Goal: Transaction & Acquisition: Purchase product/service

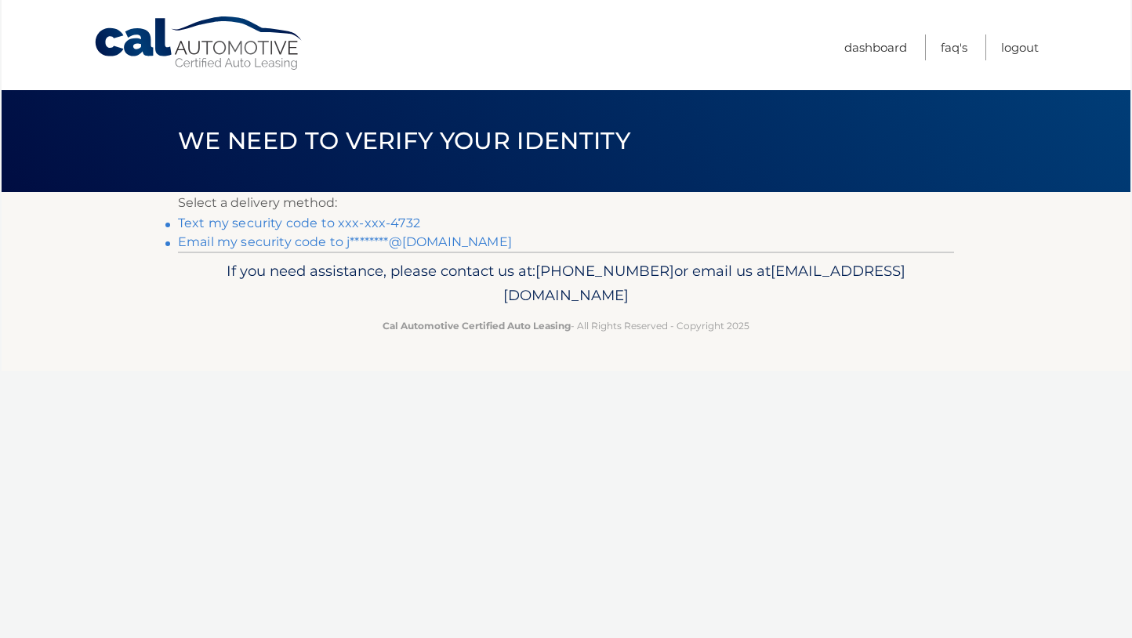
click at [394, 248] on link "Email my security code to j********@[DOMAIN_NAME]" at bounding box center [345, 241] width 334 height 15
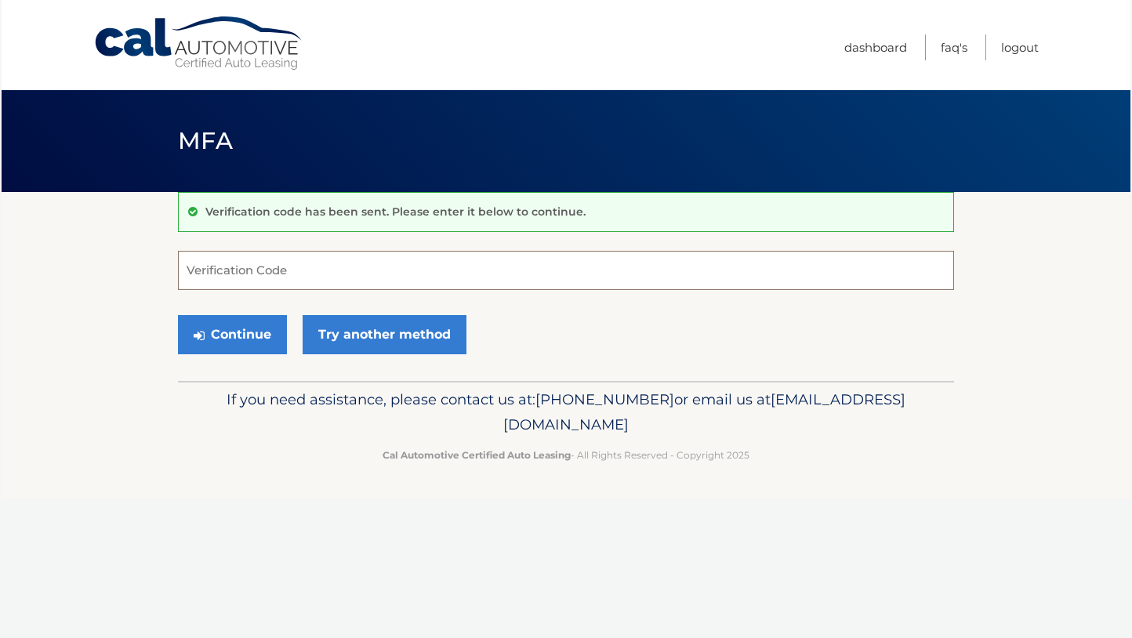
drag, startPoint x: 483, startPoint y: 250, endPoint x: 472, endPoint y: 252, distance: 12.0
click at [472, 252] on input "Verification Code" at bounding box center [566, 270] width 776 height 39
type input "599880"
click at [178, 315] on button "Continue" at bounding box center [232, 334] width 109 height 39
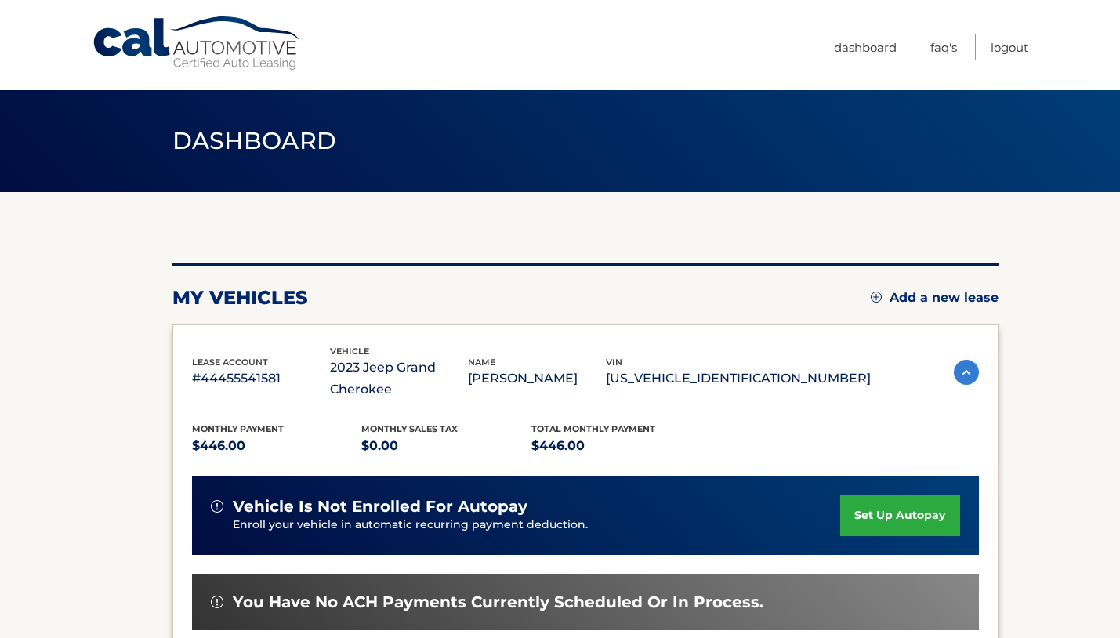
scroll to position [218, 0]
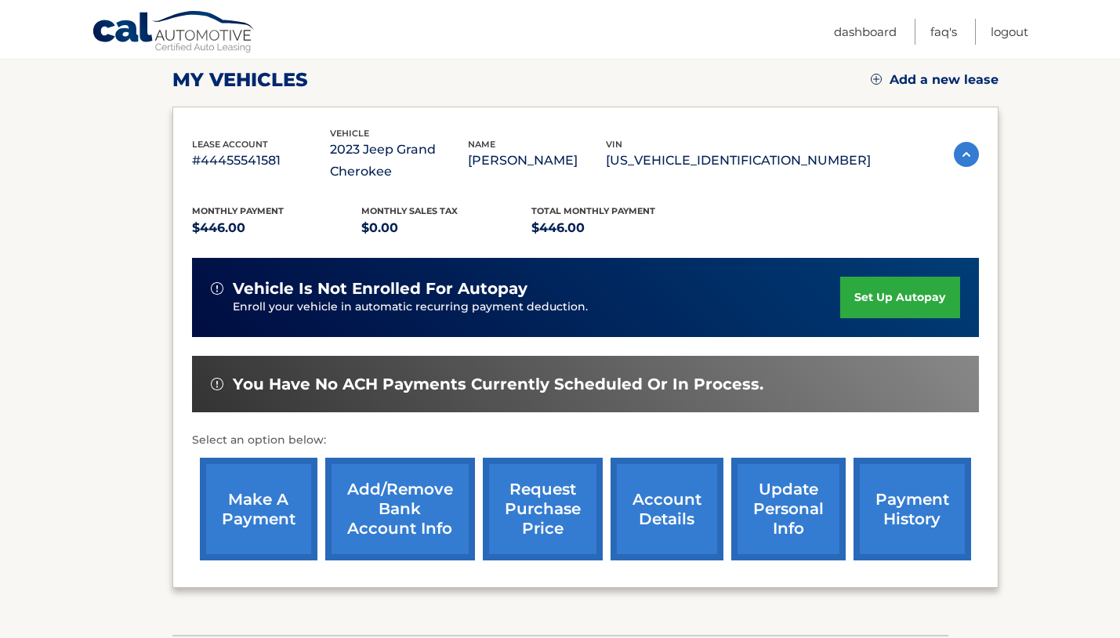
click at [272, 534] on link "make a payment" at bounding box center [259, 509] width 118 height 103
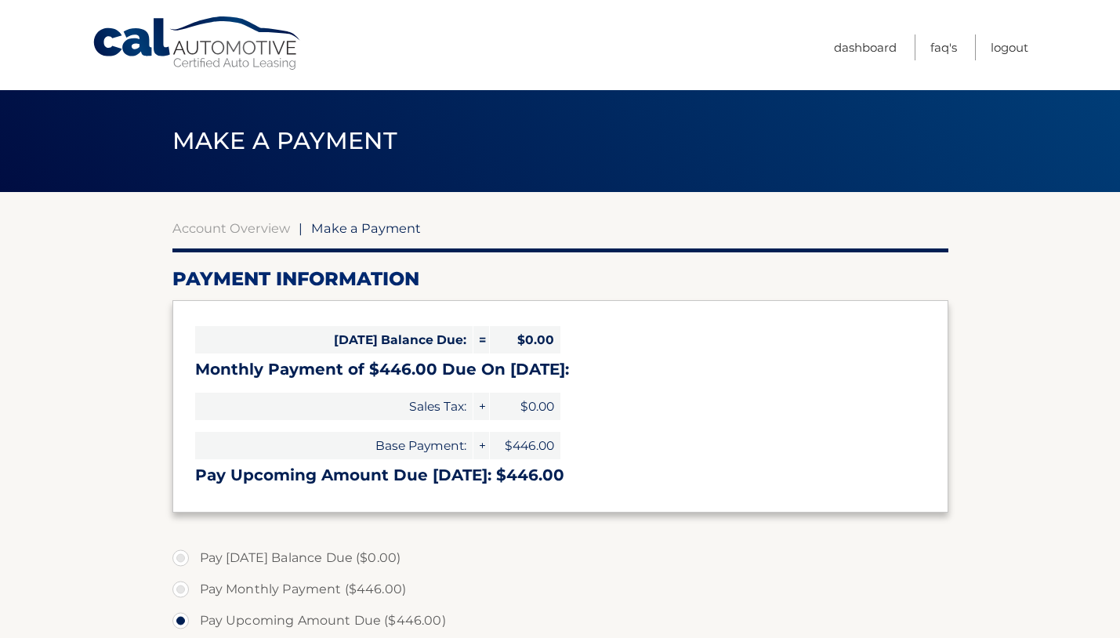
select select "M2VhZWRlZTktOWFhNS00ZDliLThjODctNjk4MWY5MzZhMzY3"
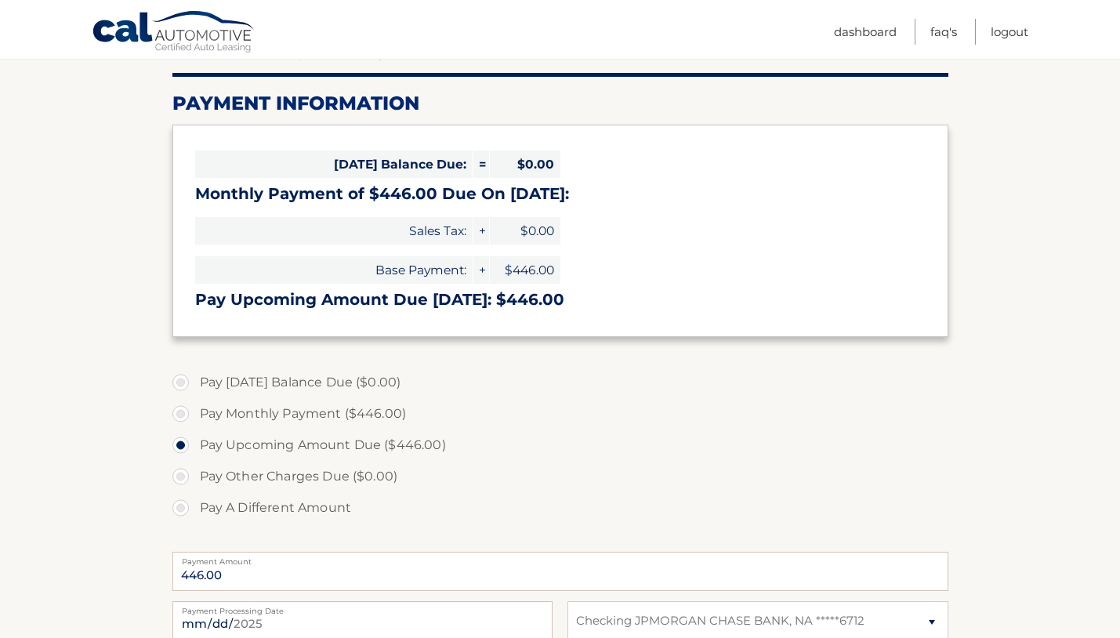
scroll to position [240, 0]
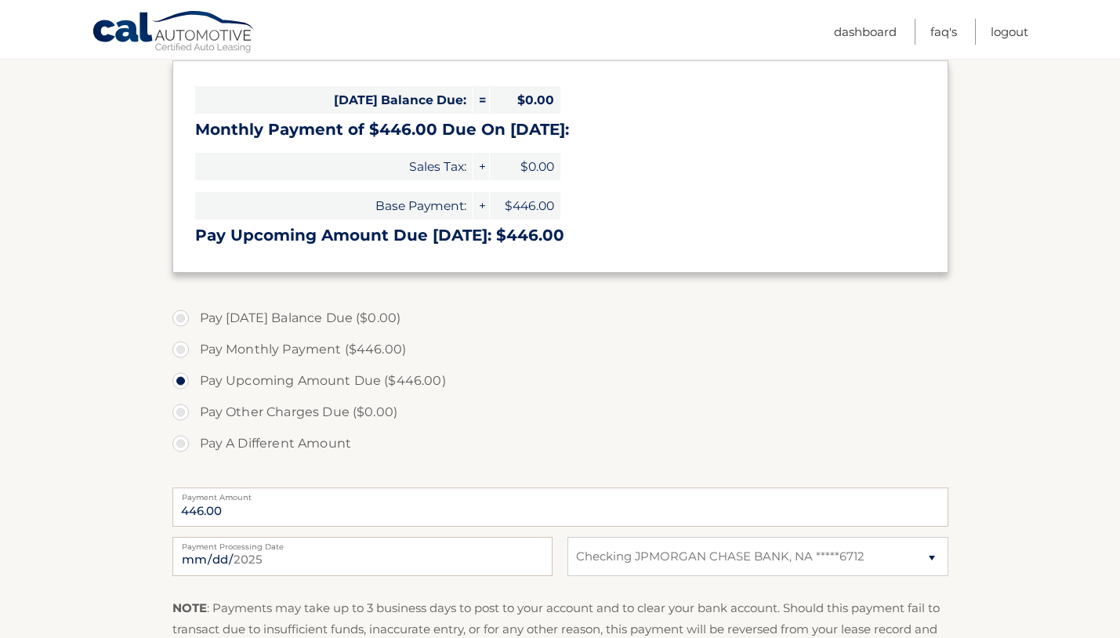
click at [305, 348] on label "Pay Monthly Payment ($446.00)" at bounding box center [560, 349] width 776 height 31
click at [194, 348] on input "Pay Monthly Payment ($446.00)" at bounding box center [187, 346] width 16 height 25
radio input "true"
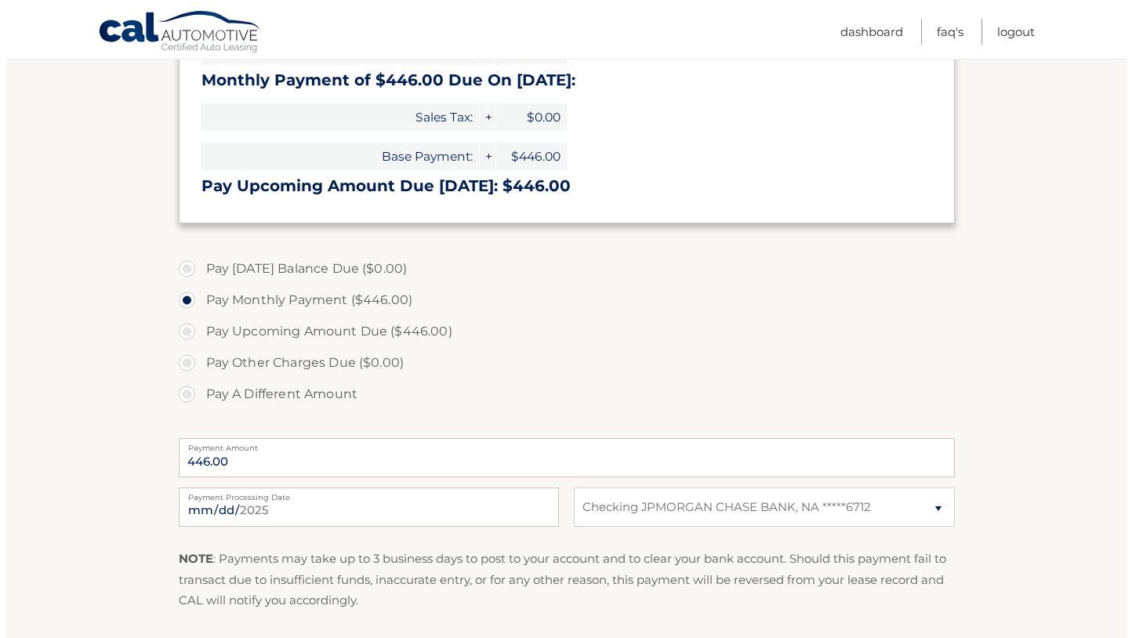
scroll to position [405, 0]
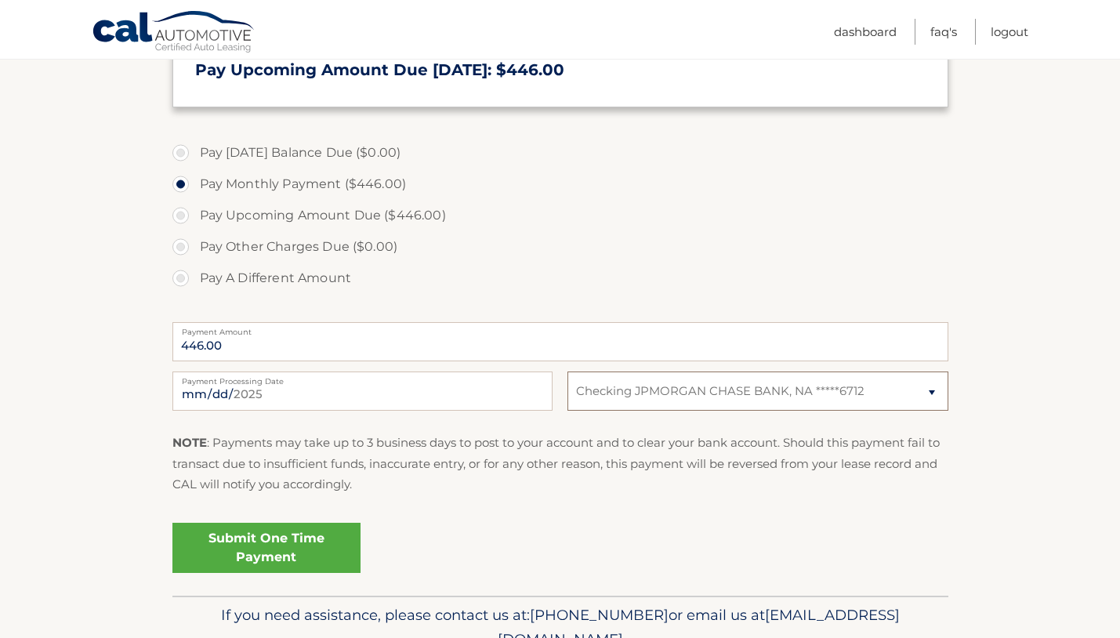
click at [711, 410] on select "Select Bank Account Checking JPMORGAN CHASE BANK, NA *****6712" at bounding box center [757, 390] width 380 height 39
click at [215, 557] on link "Submit One Time Payment" at bounding box center [266, 548] width 188 height 50
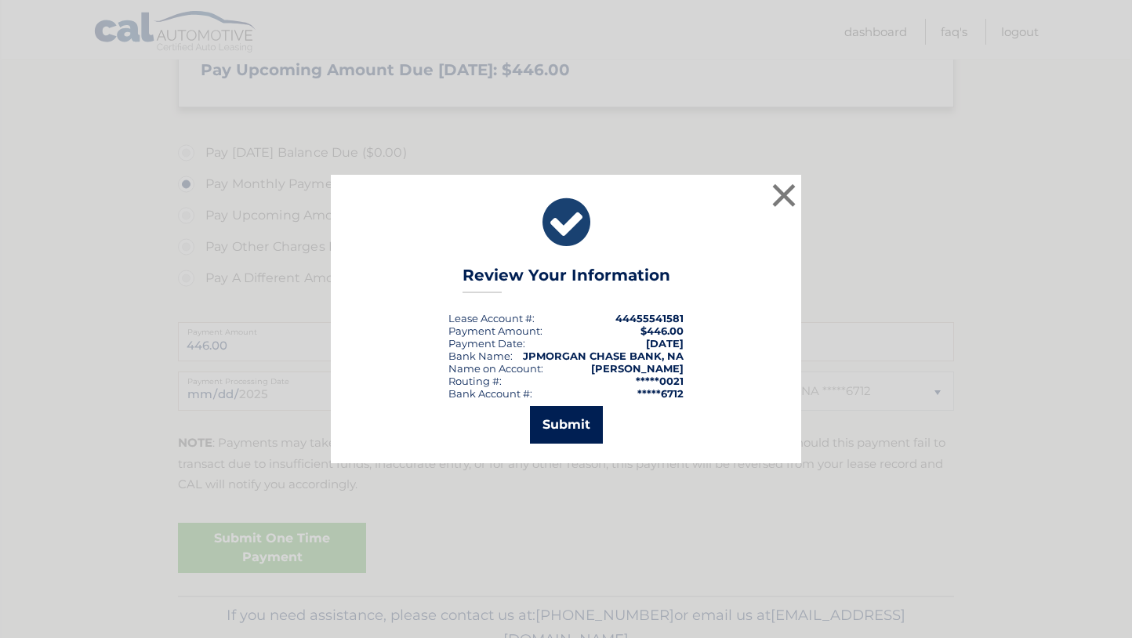
click at [549, 419] on button "Submit" at bounding box center [566, 425] width 73 height 38
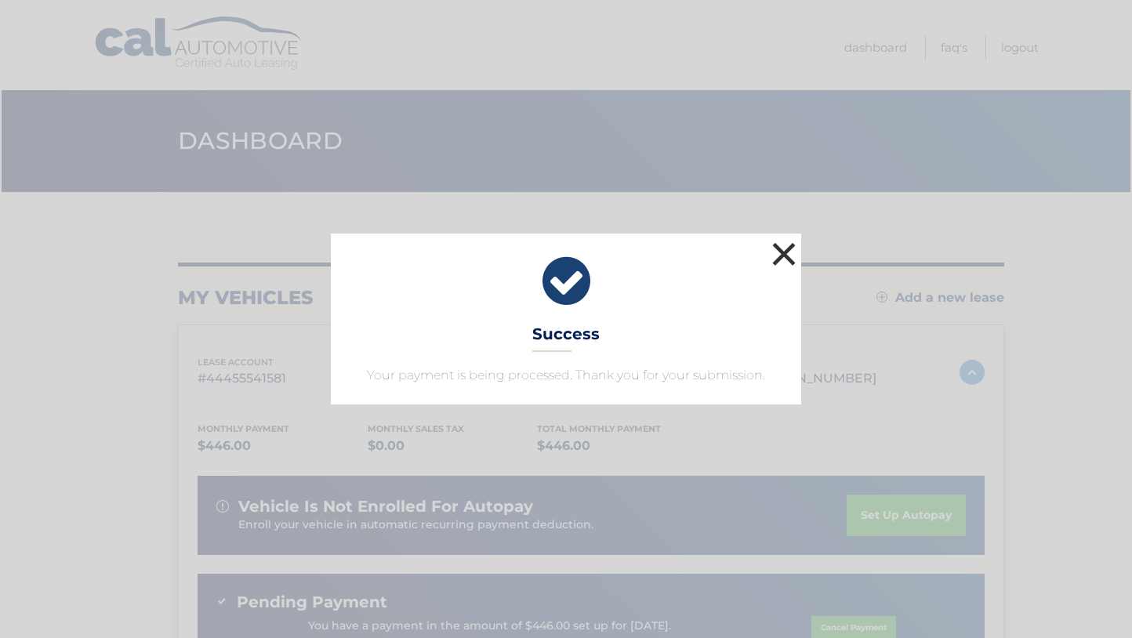
click at [770, 260] on button "×" at bounding box center [783, 253] width 31 height 31
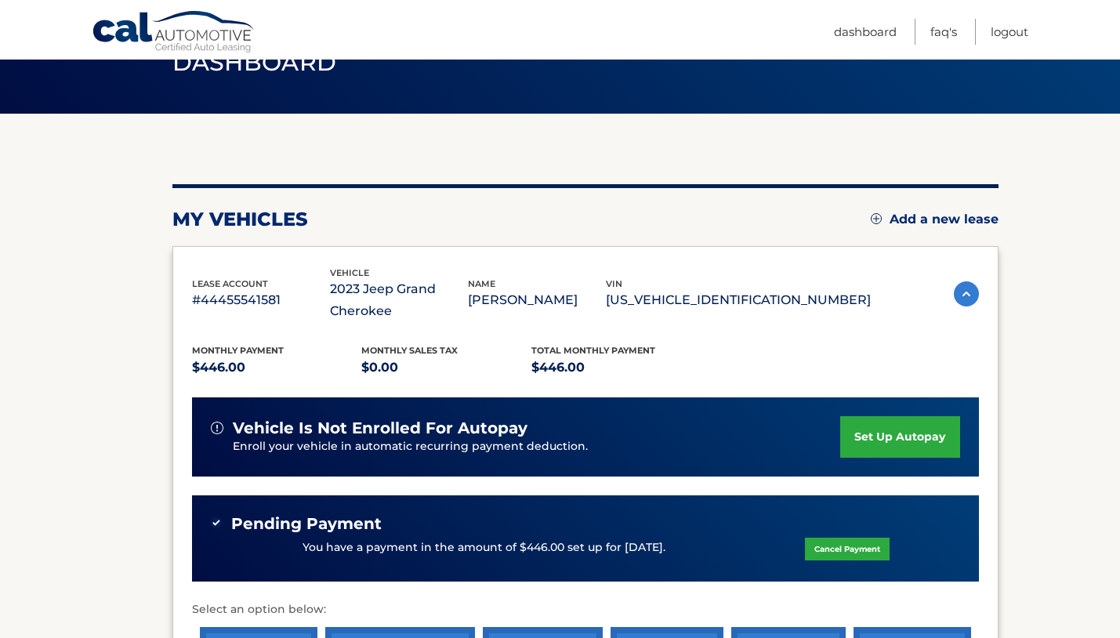
scroll to position [363, 0]
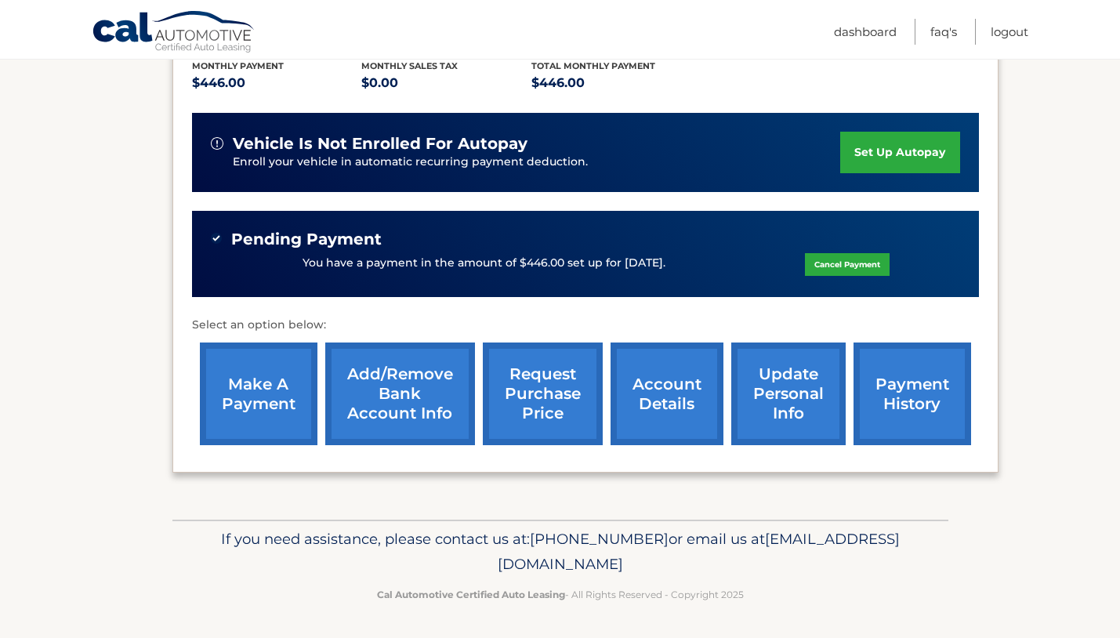
click at [633, 380] on link "account details" at bounding box center [666, 393] width 113 height 103
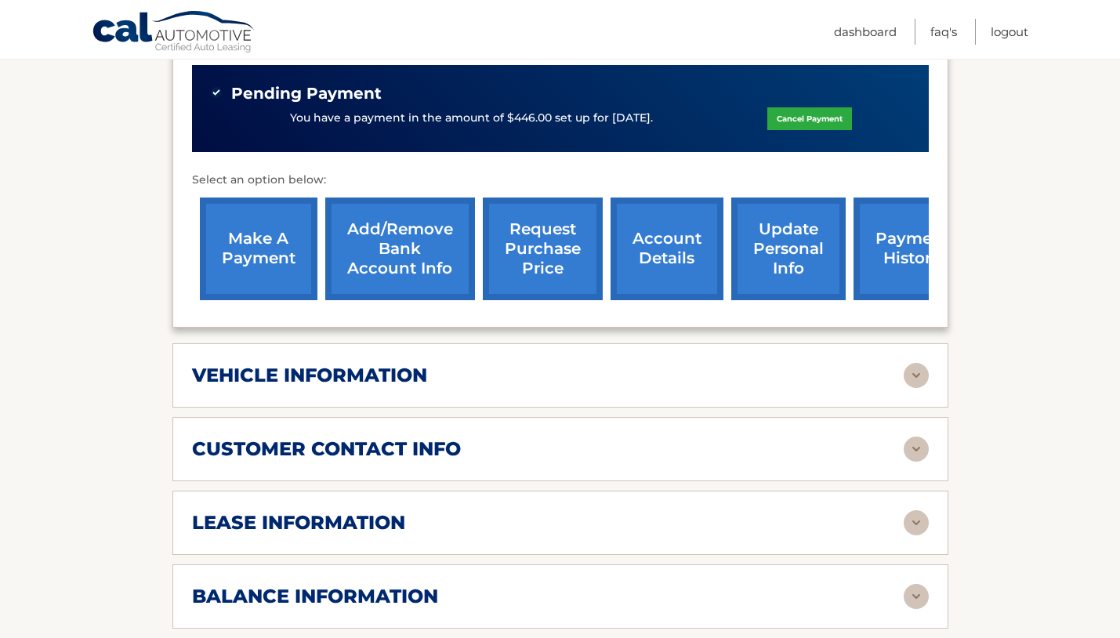
scroll to position [651, 0]
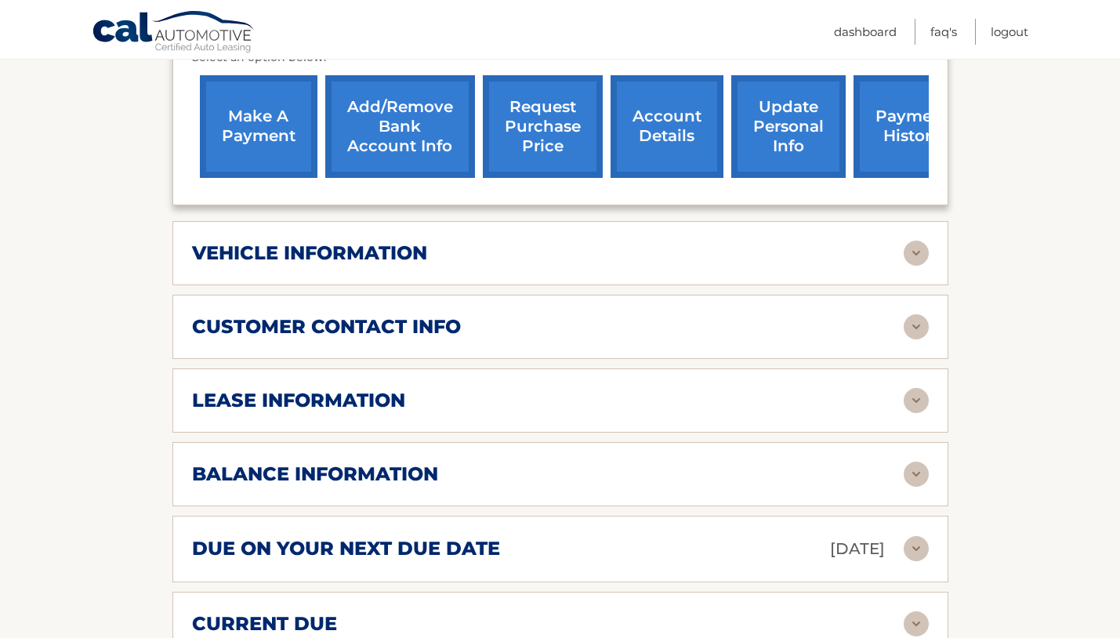
click at [390, 403] on h2 "lease information" at bounding box center [298, 401] width 213 height 24
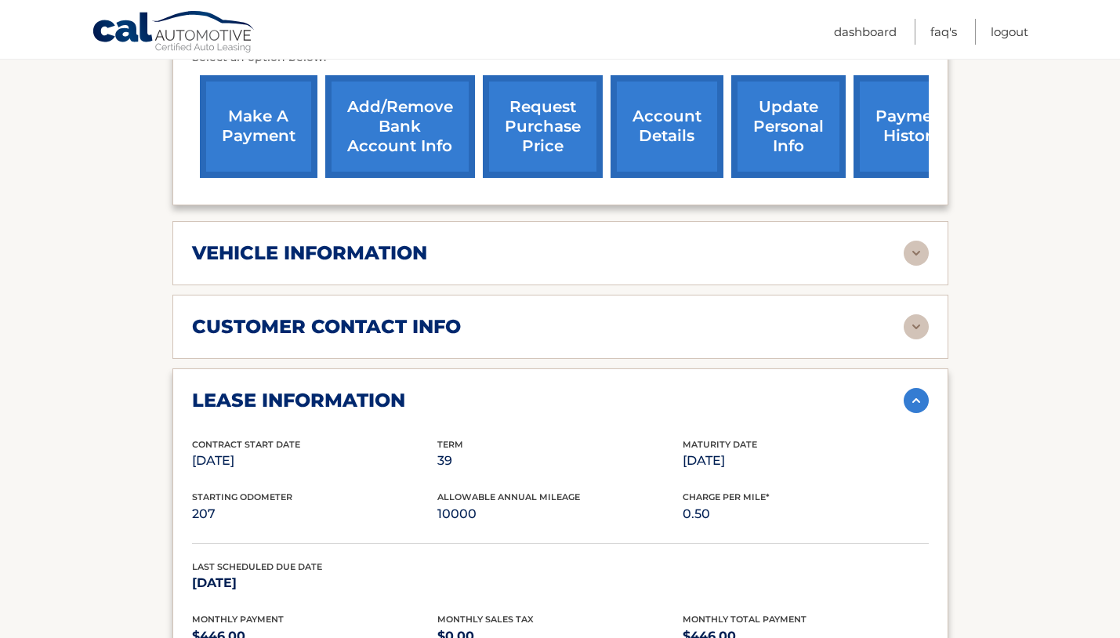
scroll to position [806, 0]
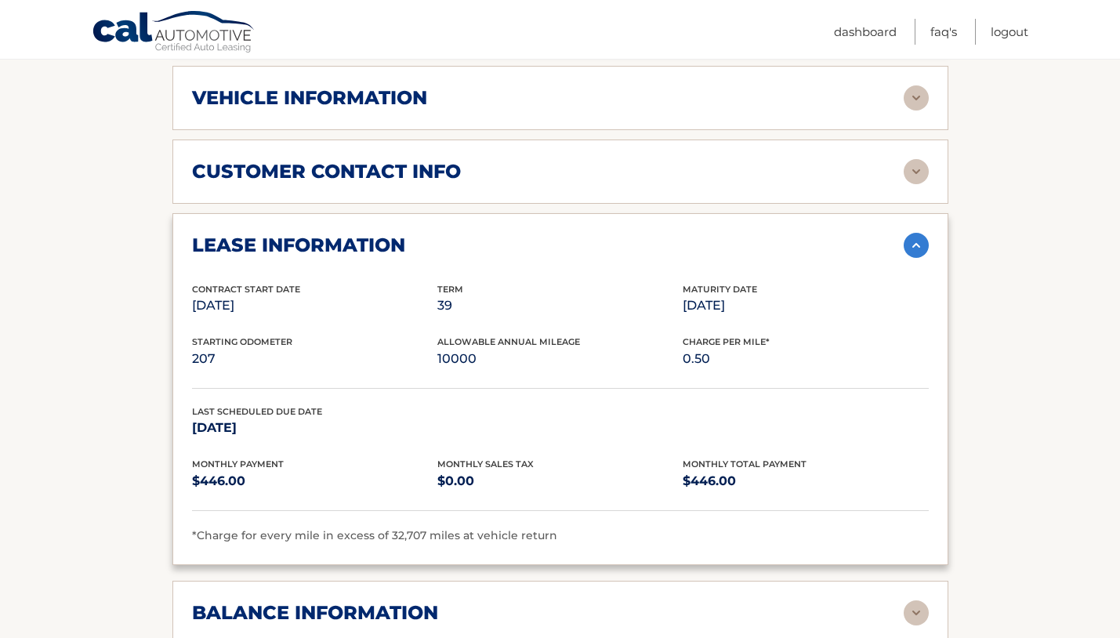
click at [442, 252] on div "lease information" at bounding box center [548, 246] width 712 height 24
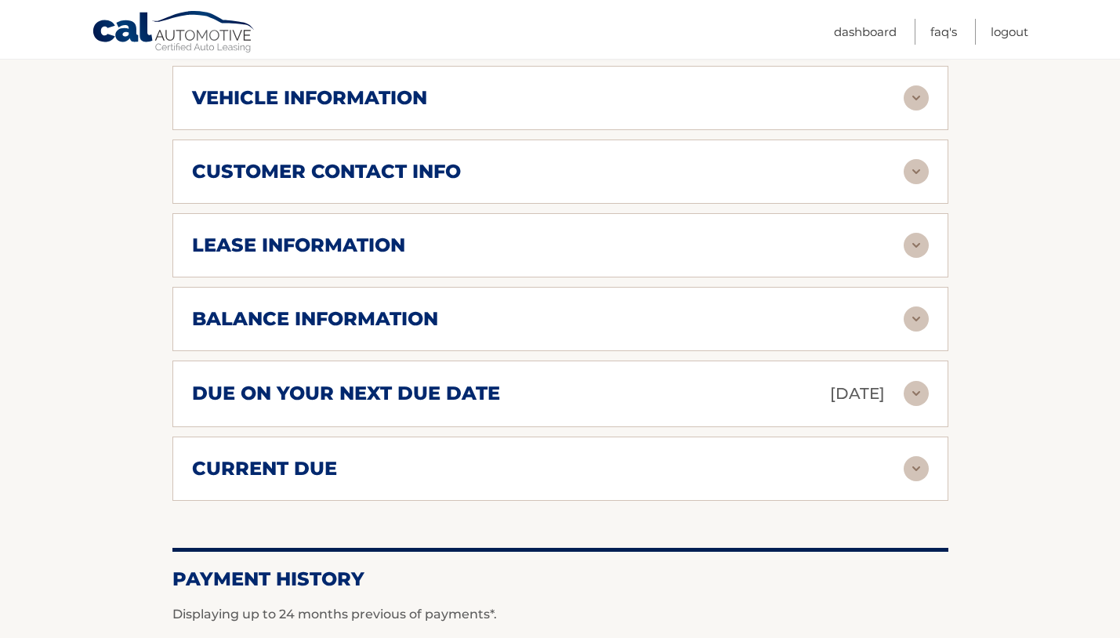
click at [409, 330] on div "balance information" at bounding box center [560, 318] width 737 height 25
